Goal: Information Seeking & Learning: Check status

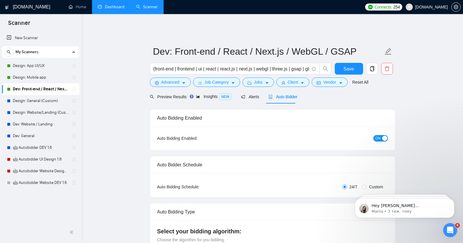
click at [108, 8] on link "Dashboard" at bounding box center [111, 6] width 27 height 5
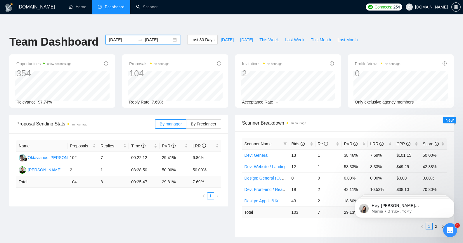
click at [112, 37] on input "[DATE]" at bounding box center [122, 40] width 27 height 6
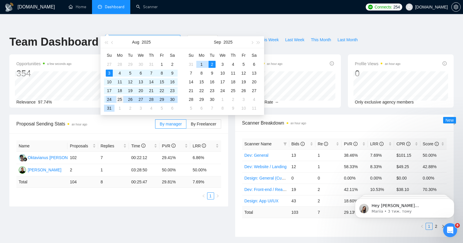
type input "[DATE]"
click at [120, 98] on div "25" at bounding box center [119, 99] width 7 height 7
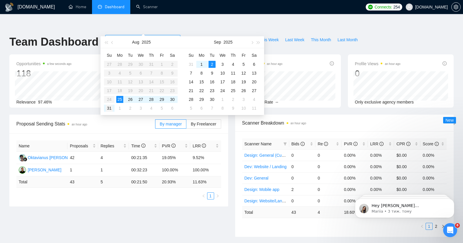
type input "[DATE]"
click at [109, 108] on div "31" at bounding box center [109, 108] width 7 height 7
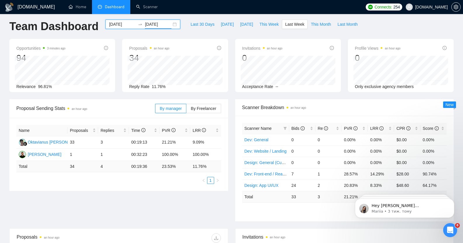
scroll to position [15, 0]
click at [107, 127] on span "Replies" at bounding box center [112, 130] width 22 height 6
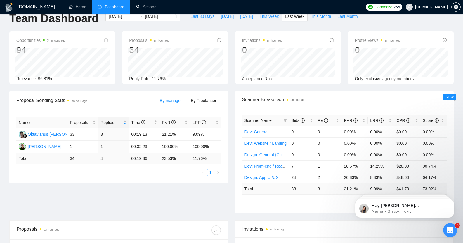
scroll to position [24, 0]
drag, startPoint x: 162, startPoint y: 148, endPoint x: 172, endPoint y: 148, distance: 10.5
click at [172, 153] on td "23.53 %" at bounding box center [175, 158] width 31 height 11
copy td "23.53"
drag, startPoint x: 190, startPoint y: 147, endPoint x: 203, endPoint y: 147, distance: 12.3
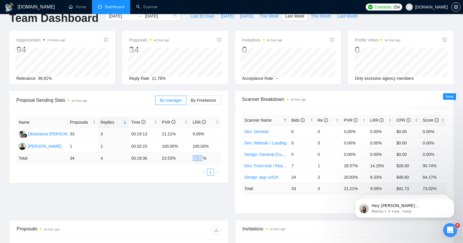
click at [203, 153] on td "11.76 %" at bounding box center [205, 158] width 31 height 11
copy td "11.76"
